Goal: Navigation & Orientation: Find specific page/section

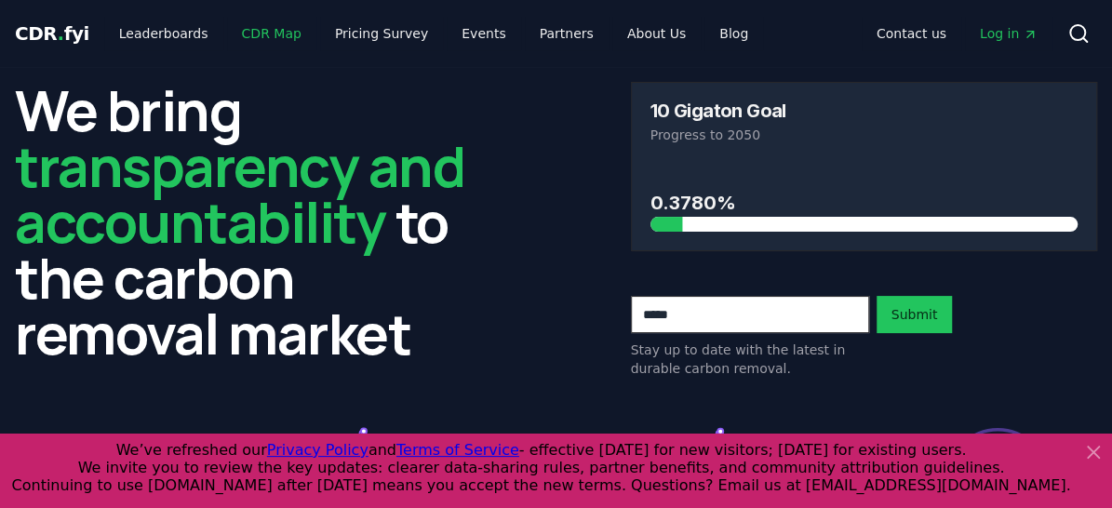
click at [256, 32] on link "CDR Map" at bounding box center [271, 33] width 89 height 33
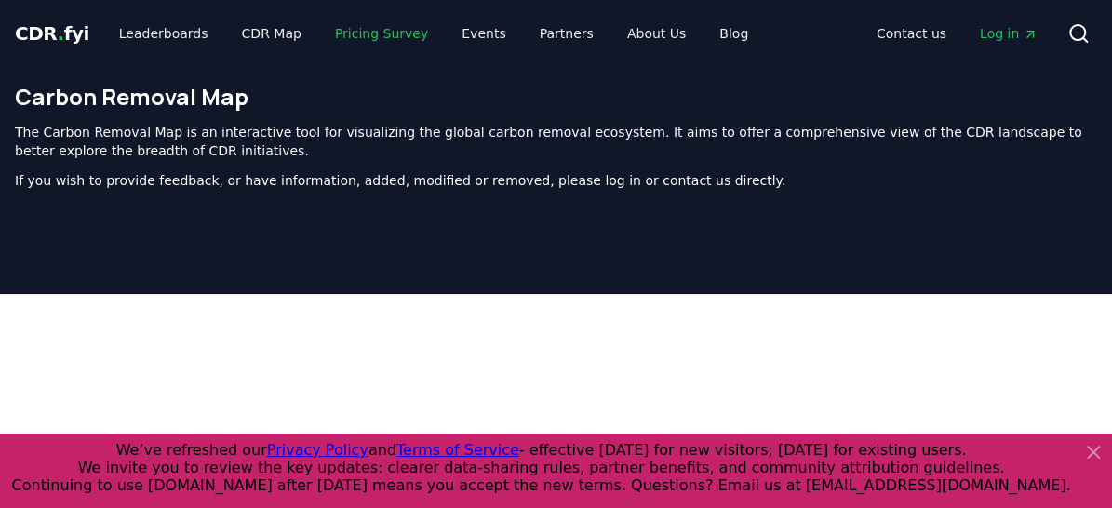
click at [355, 34] on link "Pricing Survey" at bounding box center [381, 33] width 123 height 33
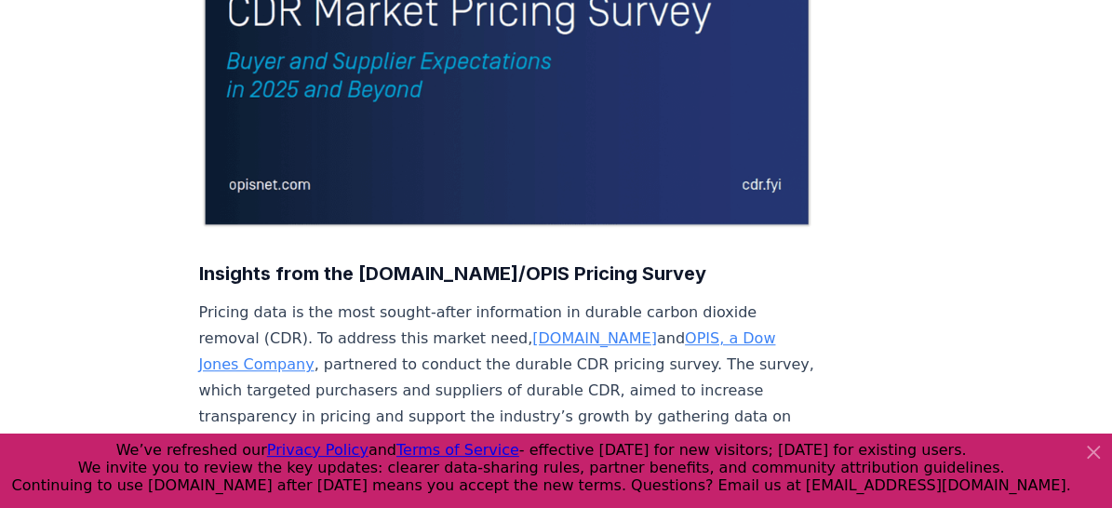
scroll to position [465, 0]
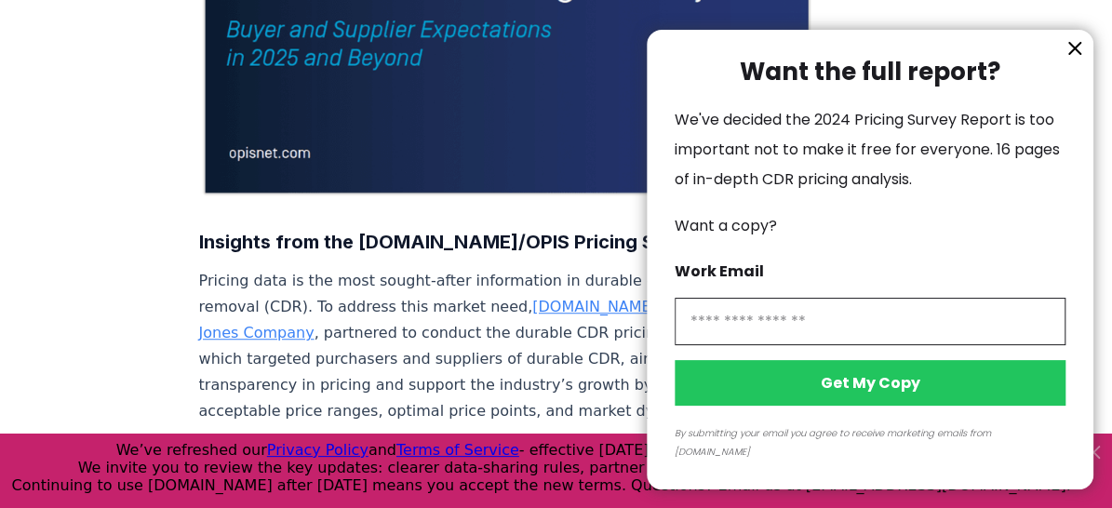
click at [1077, 54] on icon "information" at bounding box center [1074, 48] width 11 height 11
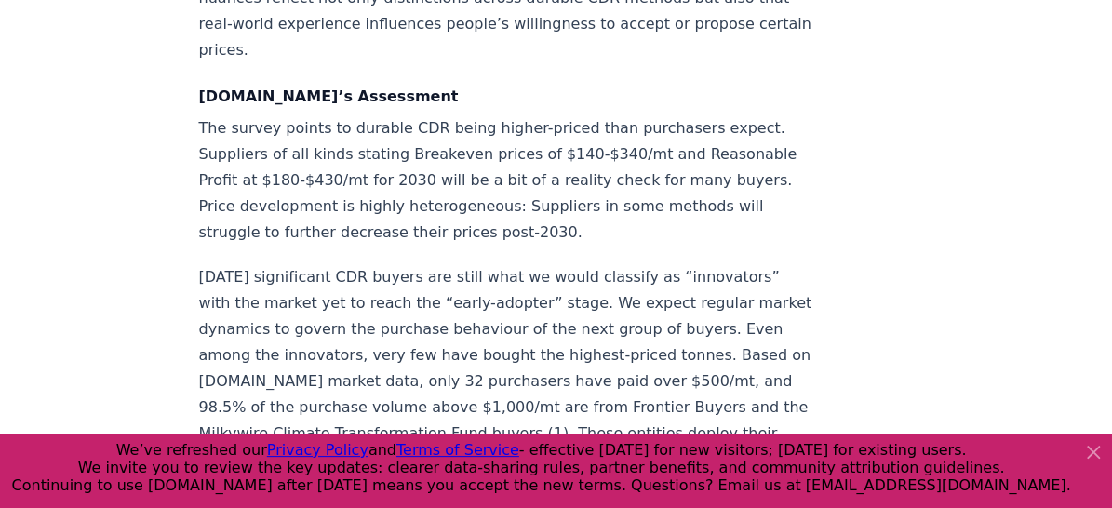
scroll to position [2884, 0]
